Goal: Information Seeking & Learning: Learn about a topic

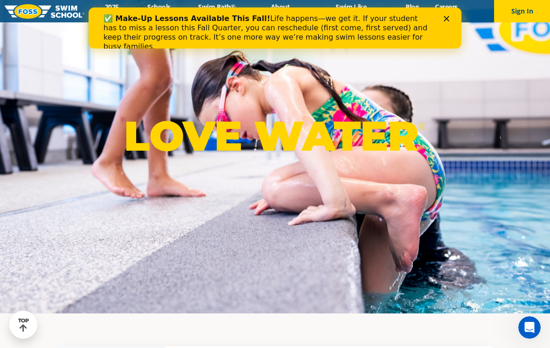
click at [447, 19] on polygon "Close" at bounding box center [447, 19] width 6 height 6
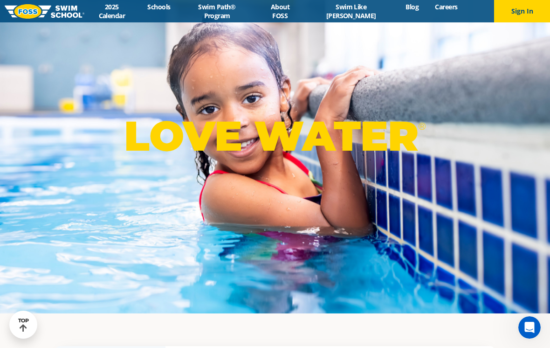
click at [251, 3] on div "Menu 2025 Calendar Schools Swim Path® Program About FOSS Swim Like Regan Blog C…" at bounding box center [275, 11] width 550 height 22
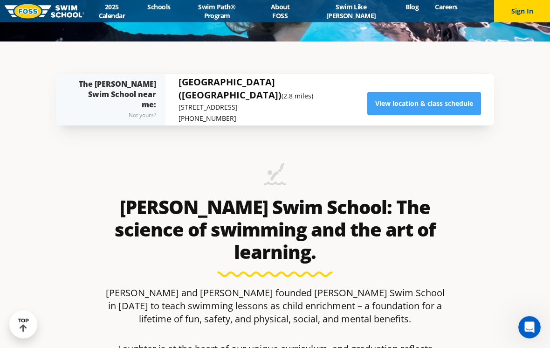
scroll to position [306, 0]
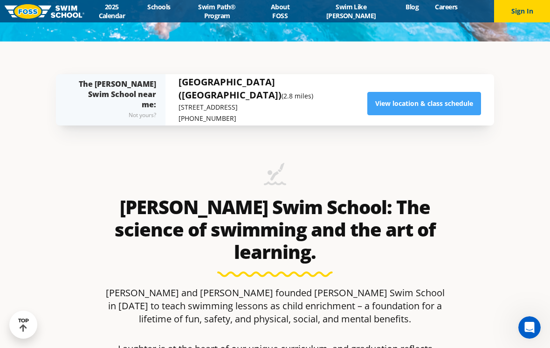
click at [442, 114] on link "View location & class schedule" at bounding box center [424, 103] width 114 height 23
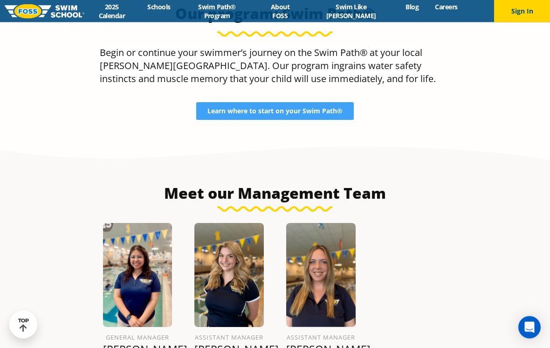
scroll to position [933, 0]
click at [313, 108] on span "Learn where to start on your Swim Path®" at bounding box center [274, 111] width 135 height 7
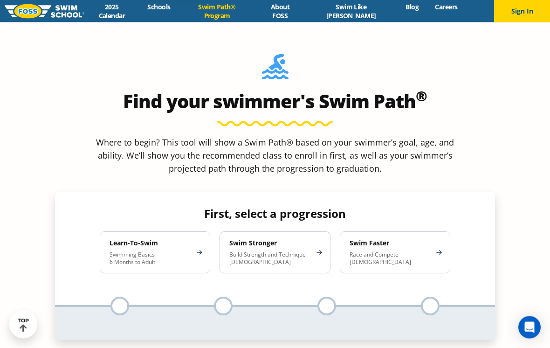
scroll to position [818, 0]
click at [185, 251] on p "Swimming Basics 6 Months to Adult" at bounding box center [151, 258] width 82 height 15
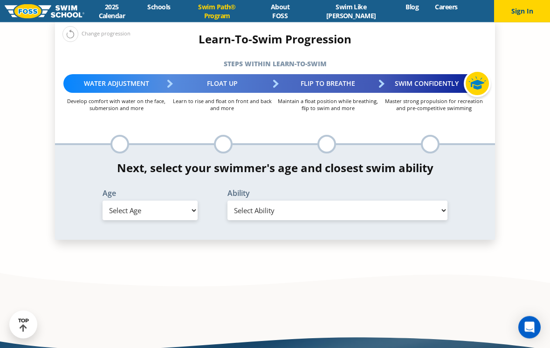
click at [191, 201] on select "Select Age 6 months - 1 year 1 year 2 years 3 years 4 years 5 years 6 years 7 y…" at bounding box center [150, 211] width 95 height 20
select select "adult-18-years-"
click at [438, 200] on select "Select Ability First in-water experience When in the water reliant on a life ja…" at bounding box center [338, 210] width 220 height 20
select select "adult-18-years--when-in-the-water-reliant-on-a-life-jacket-or-floatation-device"
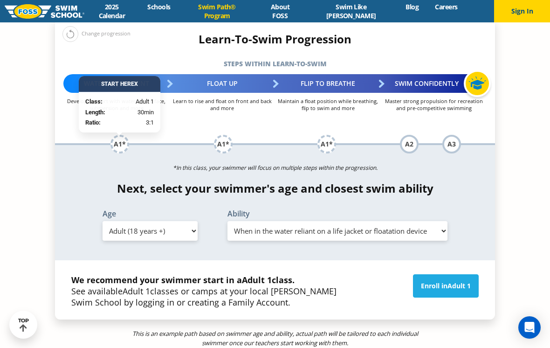
click at [456, 281] on span "Adult 1" at bounding box center [459, 285] width 23 height 9
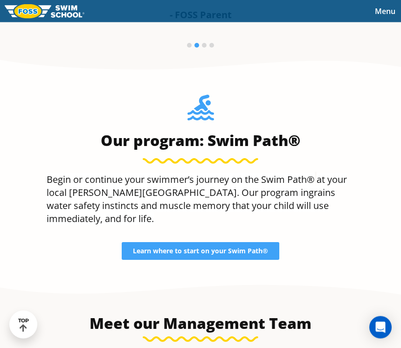
scroll to position [831, 0]
